Goal: Use online tool/utility: Utilize a website feature to perform a specific function

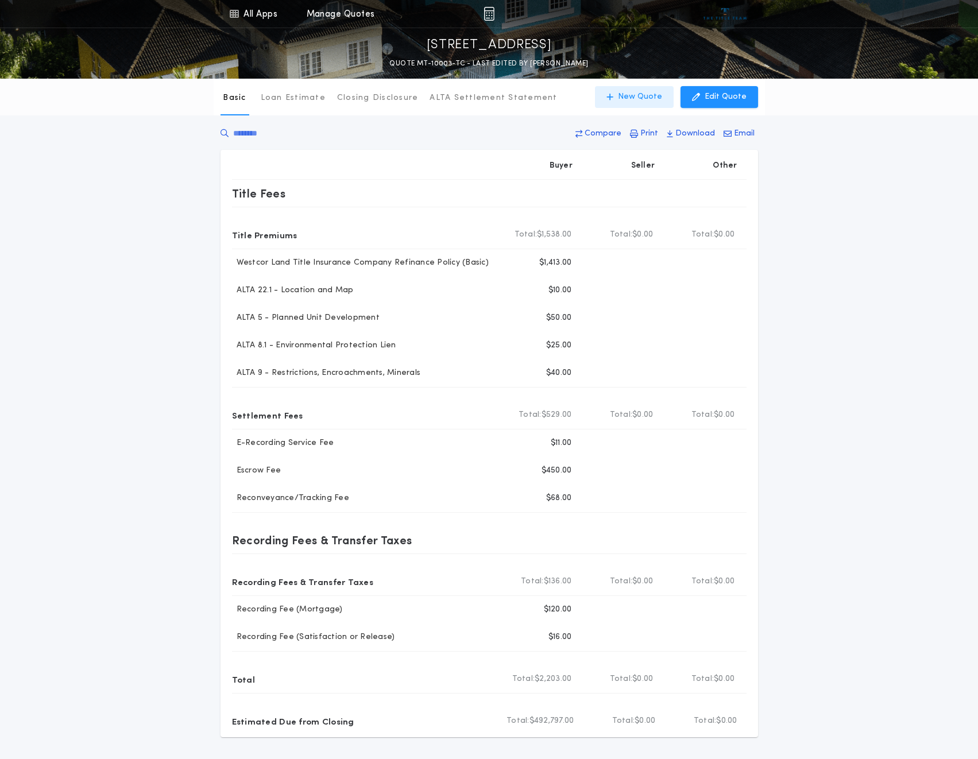
click at [640, 98] on p "New Quote" at bounding box center [640, 96] width 44 height 11
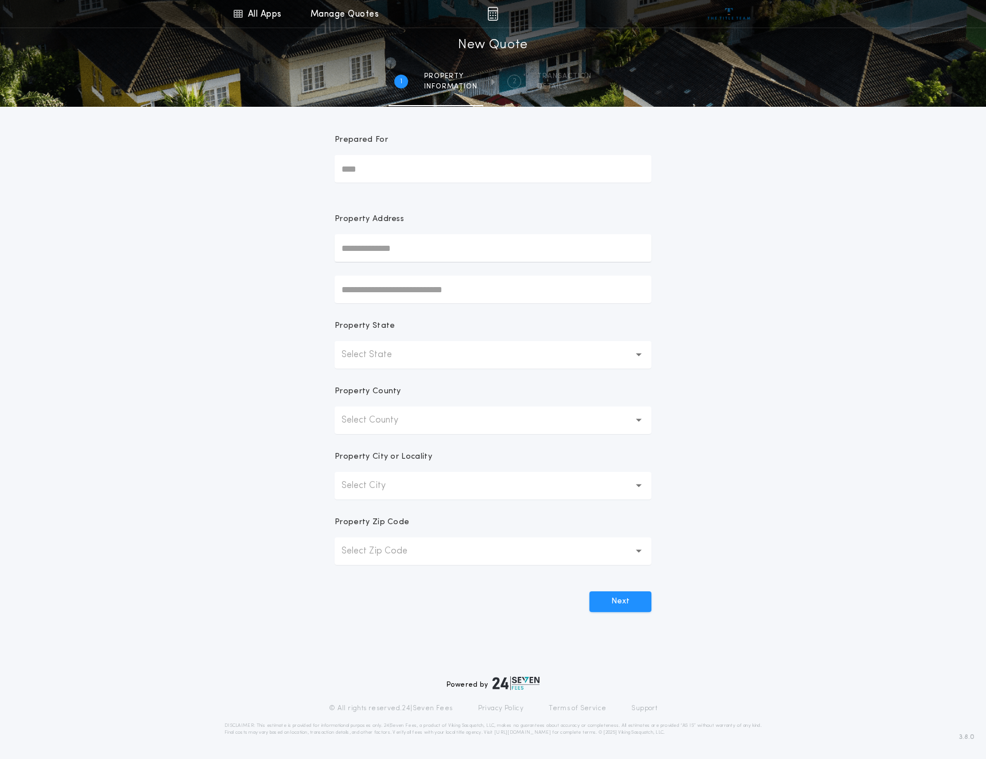
click at [386, 164] on input "Prepared For" at bounding box center [493, 169] width 317 height 28
type input "*****"
click at [418, 269] on button "[STREET_ADDRESS]" at bounding box center [493, 270] width 317 height 17
type input "**********"
click at [621, 594] on button "Next" at bounding box center [621, 601] width 62 height 21
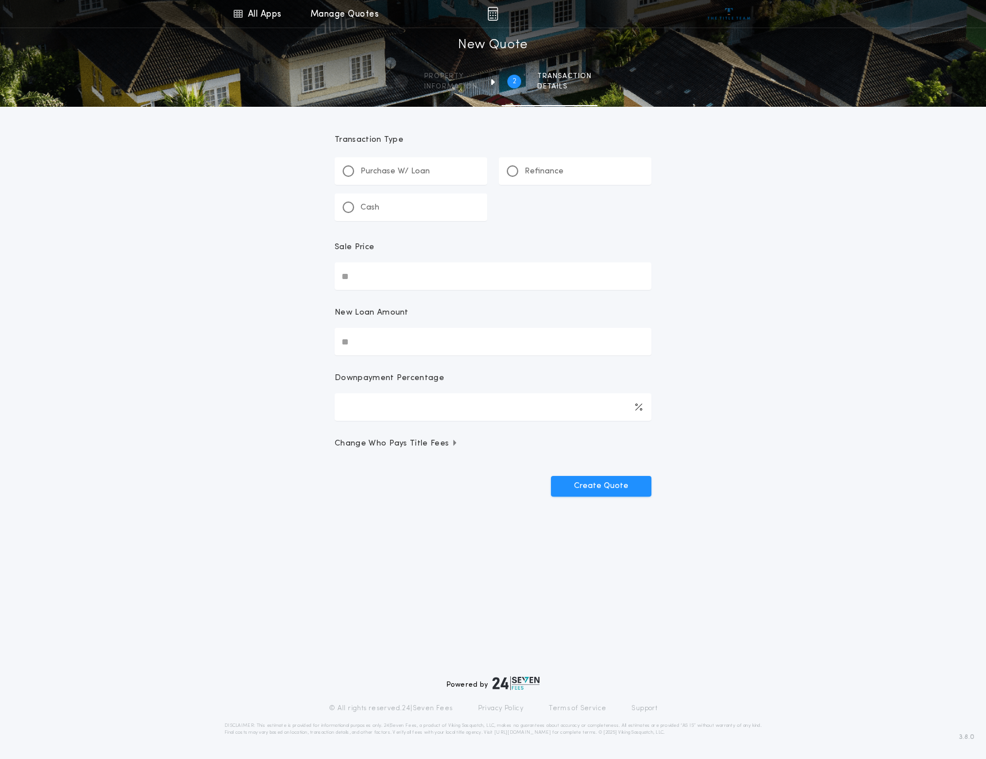
click at [520, 176] on div "Refinance" at bounding box center [535, 171] width 57 height 12
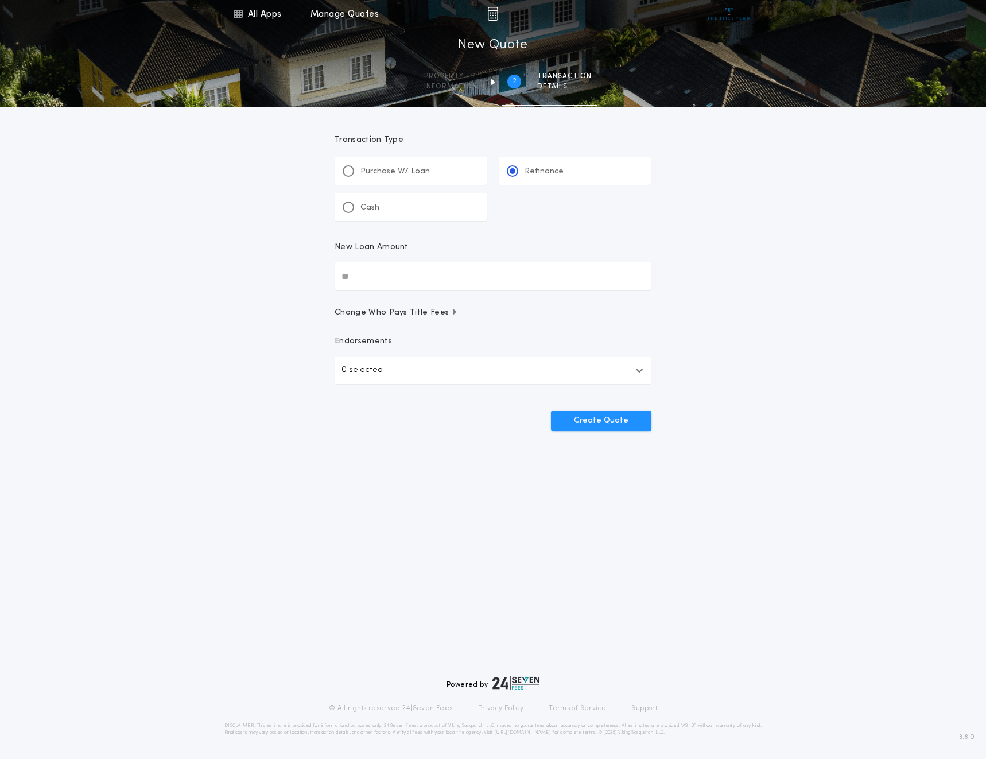
click at [381, 281] on input "New Loan Amount" at bounding box center [493, 276] width 317 height 28
type input "********"
click at [381, 368] on button "0 selected" at bounding box center [493, 371] width 317 height 28
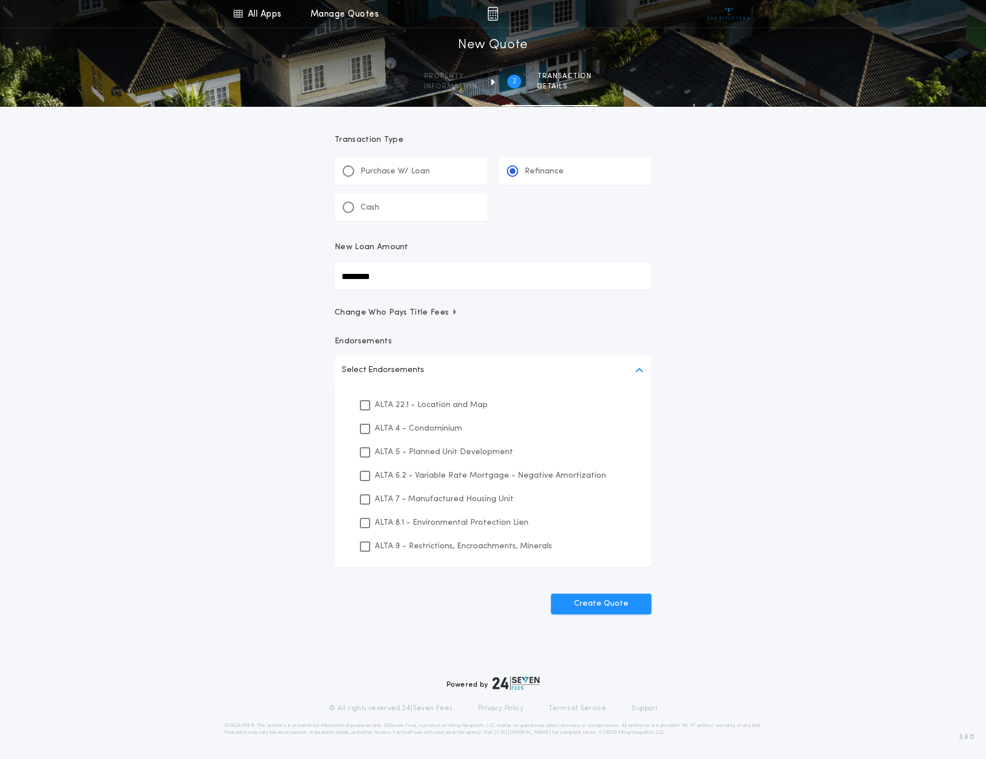
click at [370, 401] on div "ALTA 22.1 - Location and Map" at bounding box center [492, 405] width 289 height 24
click at [382, 456] on p "ALTA 5 - Planned Unit Development" at bounding box center [444, 452] width 138 height 12
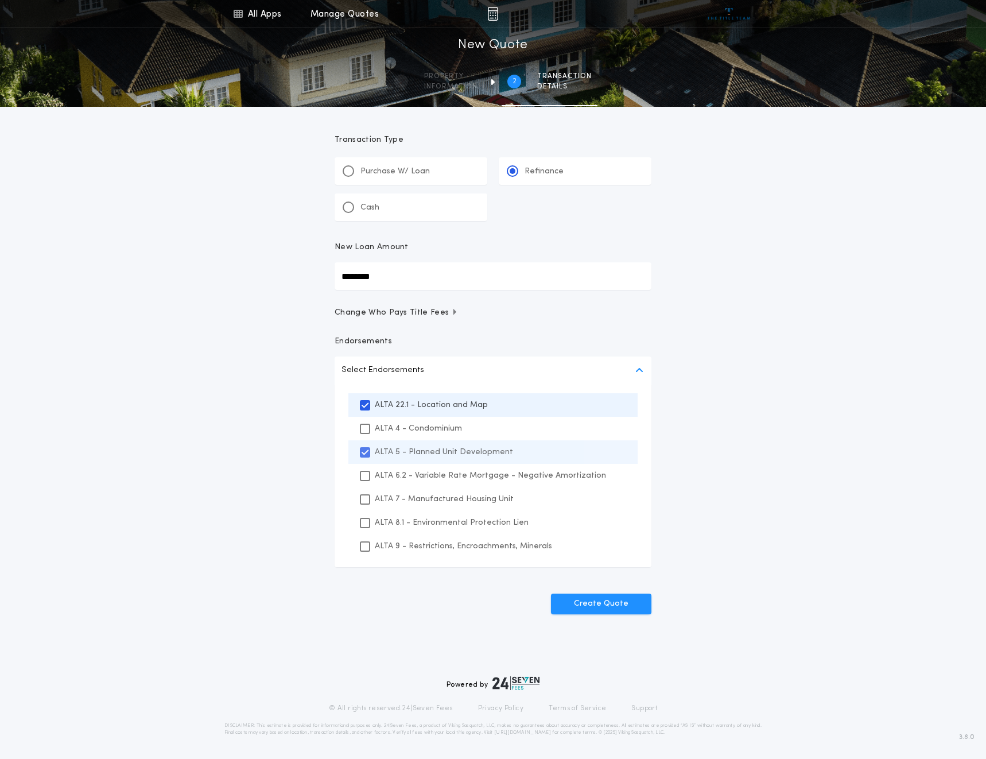
click at [389, 454] on p "ALTA 5 - Planned Unit Development" at bounding box center [444, 452] width 138 height 12
click at [432, 522] on p "ALTA 8.1 - Environmental Protection Lien" at bounding box center [452, 523] width 154 height 12
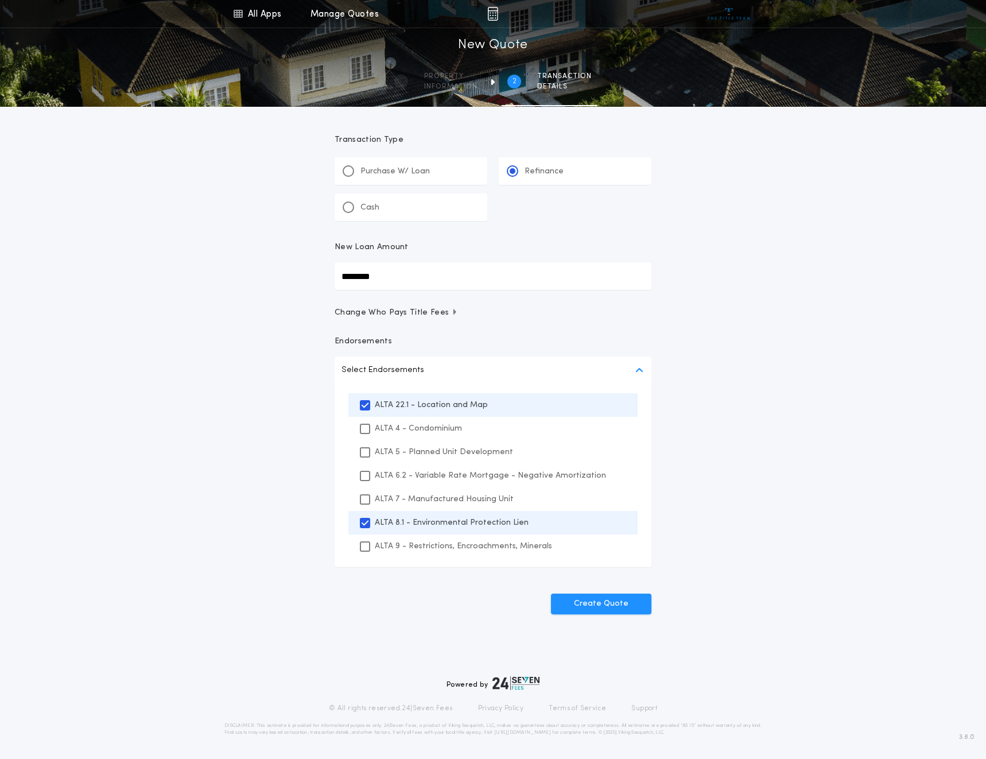
click at [429, 544] on p "ALTA 9 - Restrictions, Encroachments, Minerals" at bounding box center [463, 546] width 177 height 12
click at [625, 603] on button "Create Quote" at bounding box center [601, 604] width 100 height 21
